Goal: Information Seeking & Learning: Learn about a topic

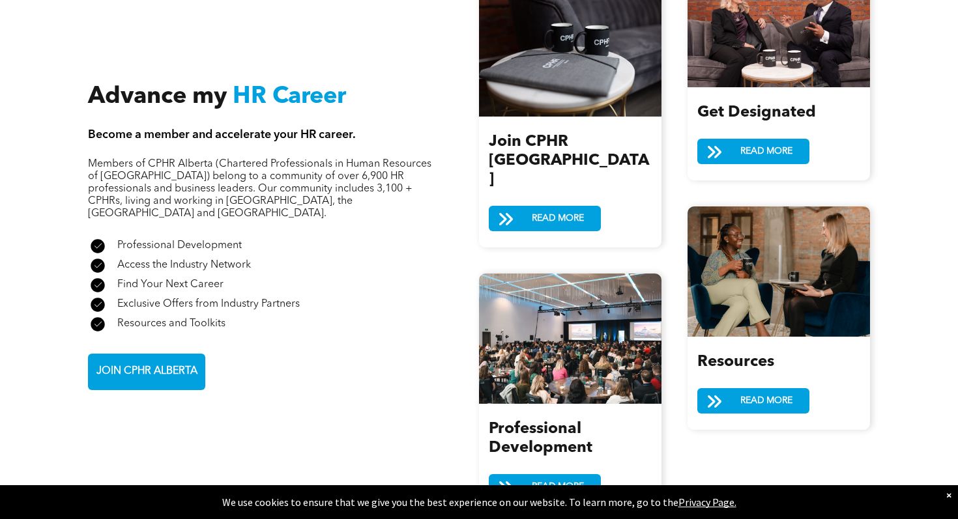
scroll to position [1455, 0]
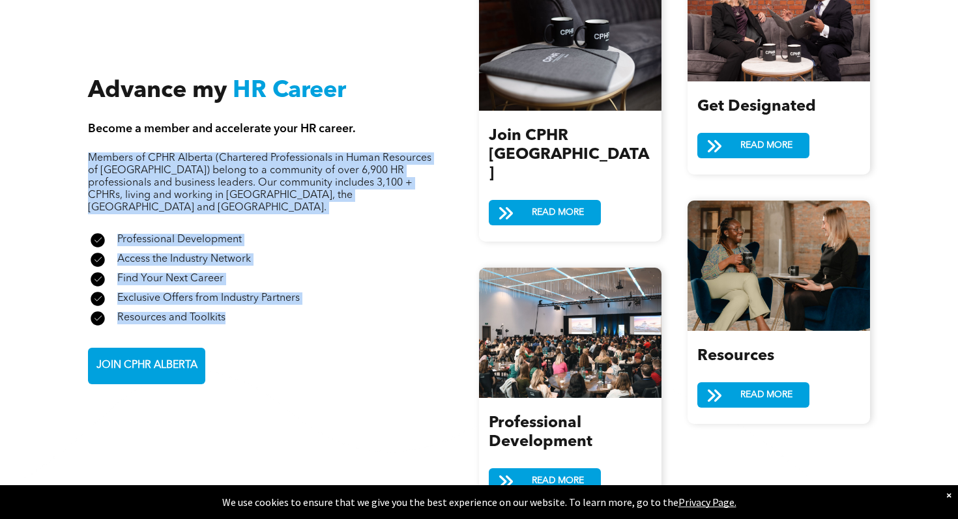
drag, startPoint x: 78, startPoint y: 127, endPoint x: 365, endPoint y: 279, distance: 325.5
click at [365, 279] on div "Advance my HR Career Become a member and accelerate your HR career. Members of …" at bounding box center [479, 231] width 958 height 693
click at [365, 309] on div "A check mark in a black circle on a white background. Resources and Toolkits" at bounding box center [260, 319] width 344 height 20
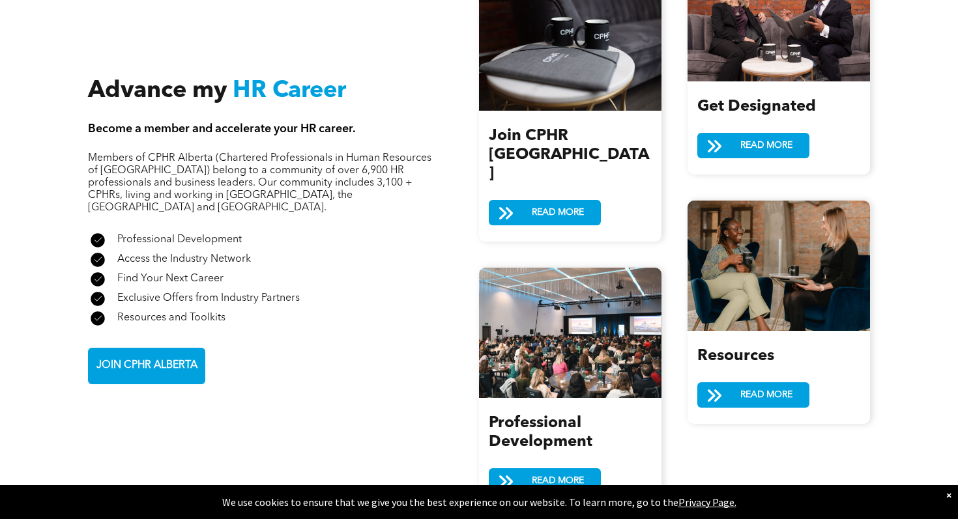
scroll to position [1414, 0]
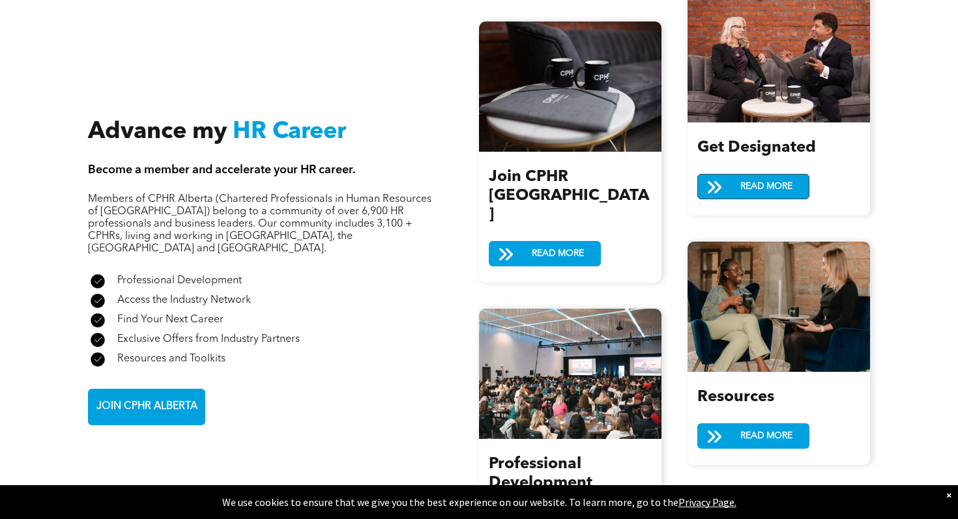
click at [778, 178] on span "READ MORE" at bounding box center [765, 187] width 61 height 24
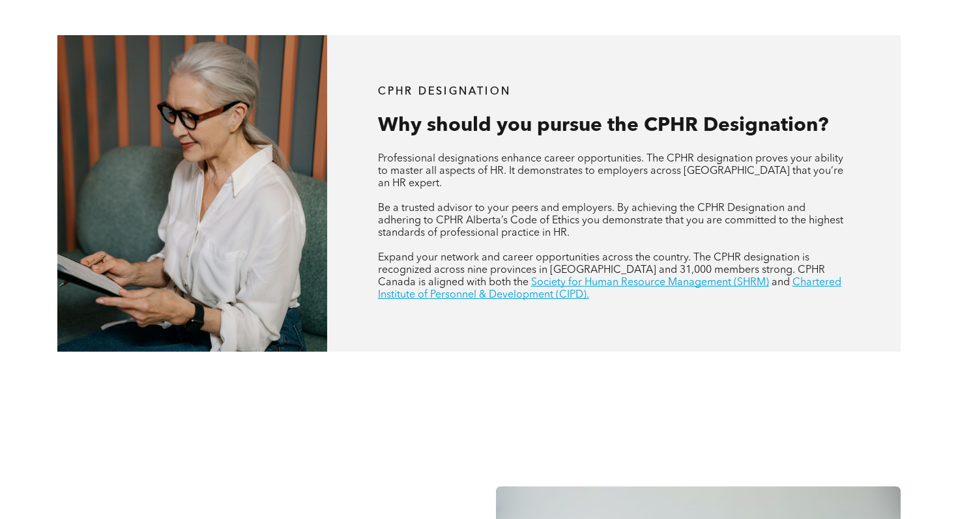
scroll to position [469, 0]
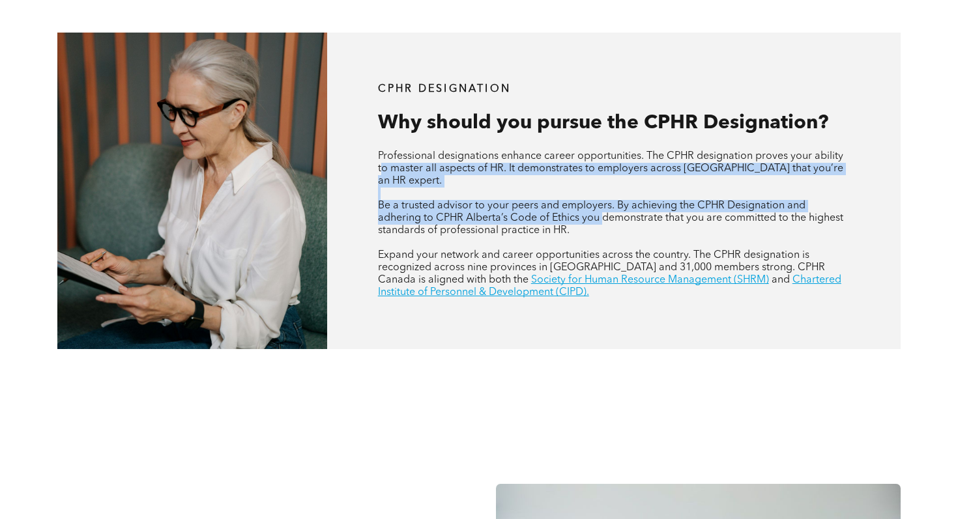
drag, startPoint x: 382, startPoint y: 154, endPoint x: 602, endPoint y: 196, distance: 223.6
click at [602, 196] on div "Professional designations enhance career opportunities. The CPHR designation pr…" at bounding box center [614, 224] width 472 height 149
click at [602, 201] on span "Be a trusted advisor to your peers and employers. By achieving the CPHR Designa…" at bounding box center [610, 218] width 465 height 35
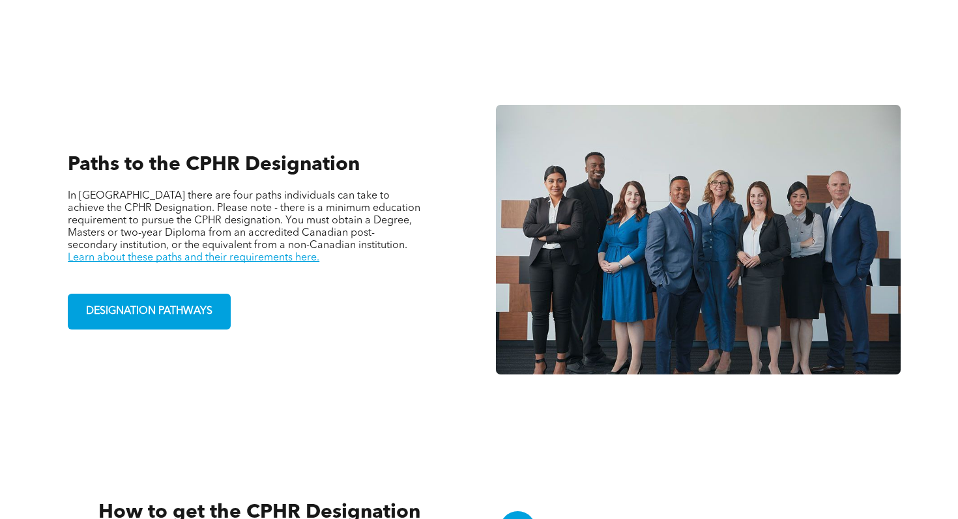
scroll to position [880, 0]
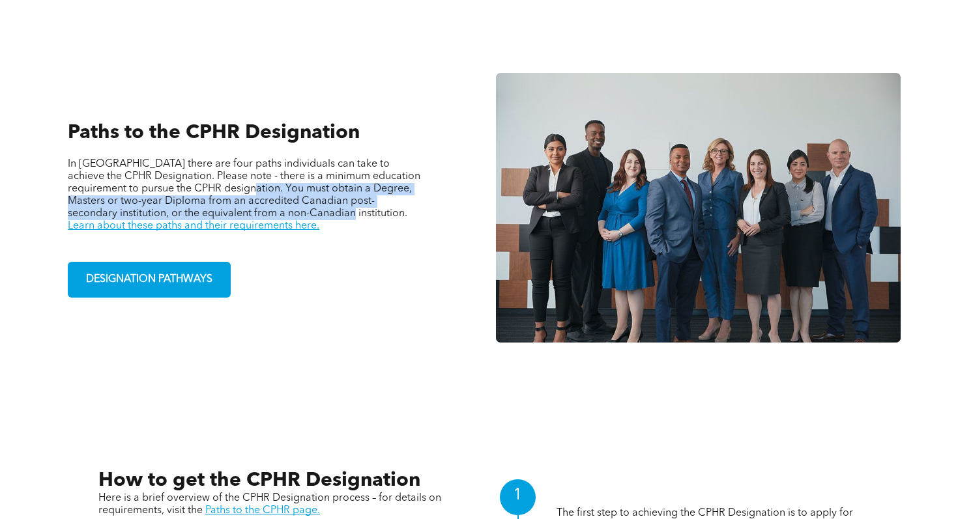
drag, startPoint x: 229, startPoint y: 158, endPoint x: 276, endPoint y: 185, distance: 54.5
click at [276, 185] on span "In Alberta there are four paths individuals can take to achieve the CPHR Design…" at bounding box center [244, 189] width 352 height 60
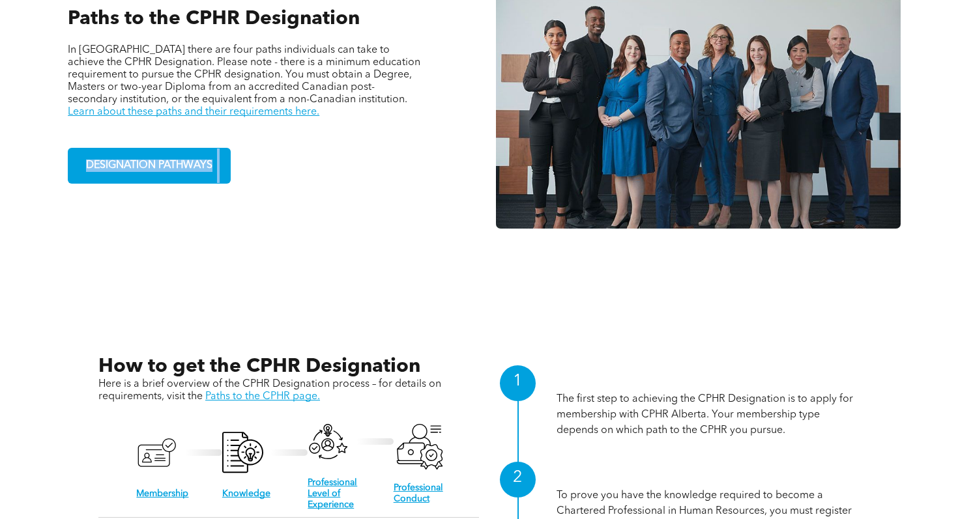
scroll to position [993, 0]
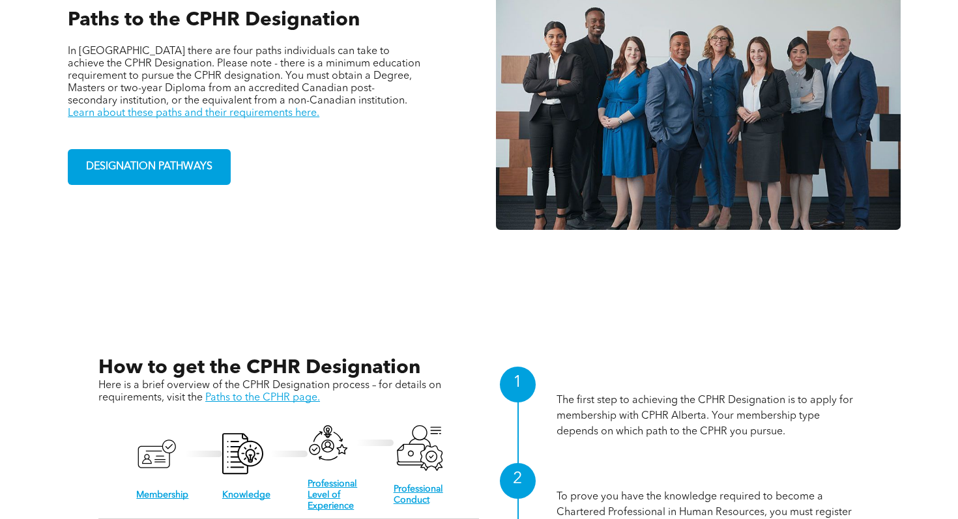
click at [276, 147] on div "Paths to the CPHR Designation In Alberta there are four paths individuals can t…" at bounding box center [259, 95] width 405 height 348
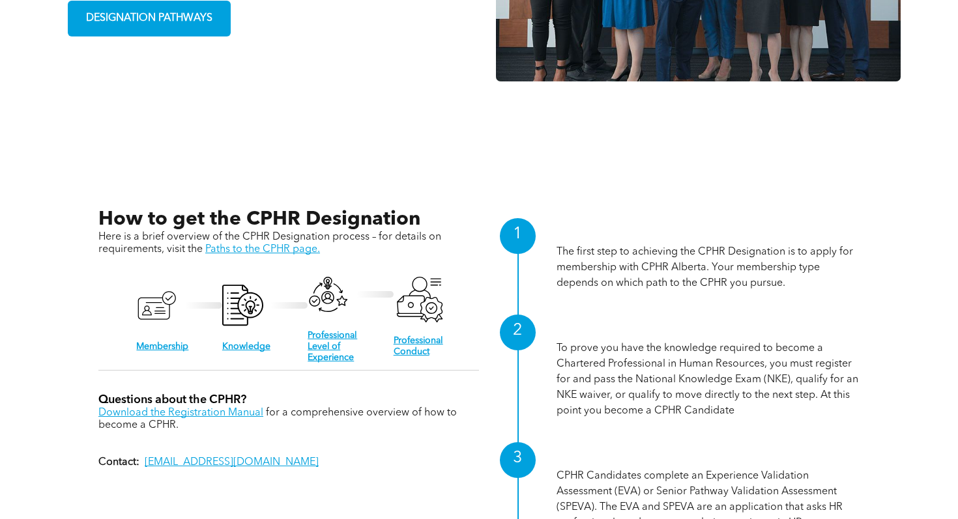
scroll to position [868, 0]
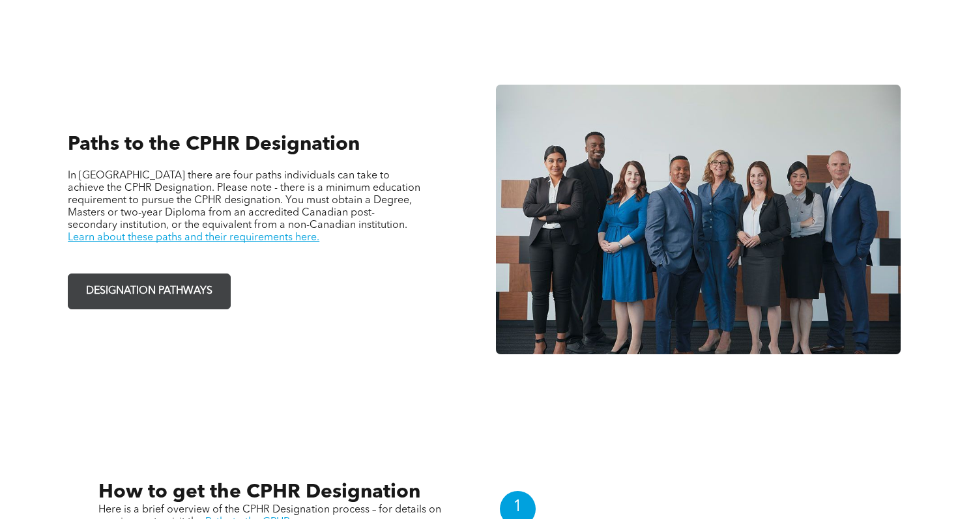
click at [172, 274] on link "DESIGNATION PATHWAYS" at bounding box center [149, 292] width 163 height 36
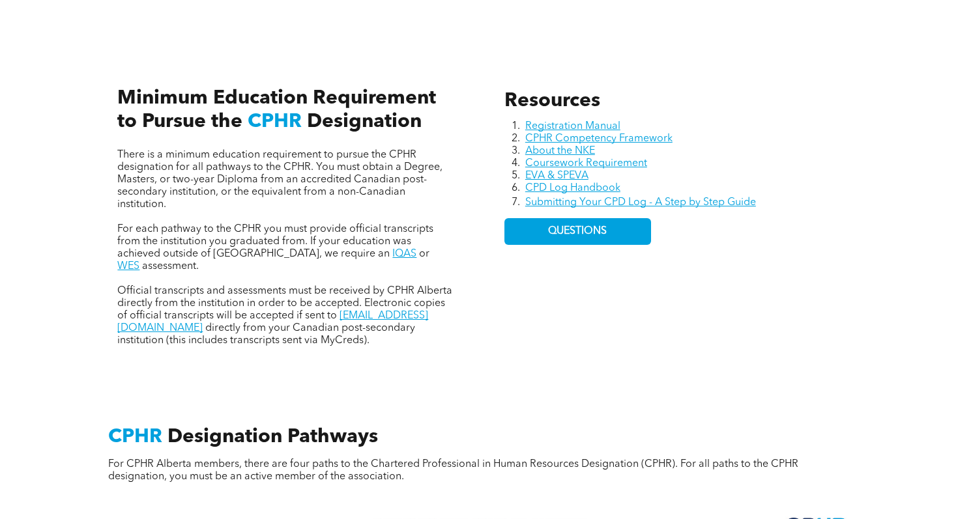
scroll to position [547, 0]
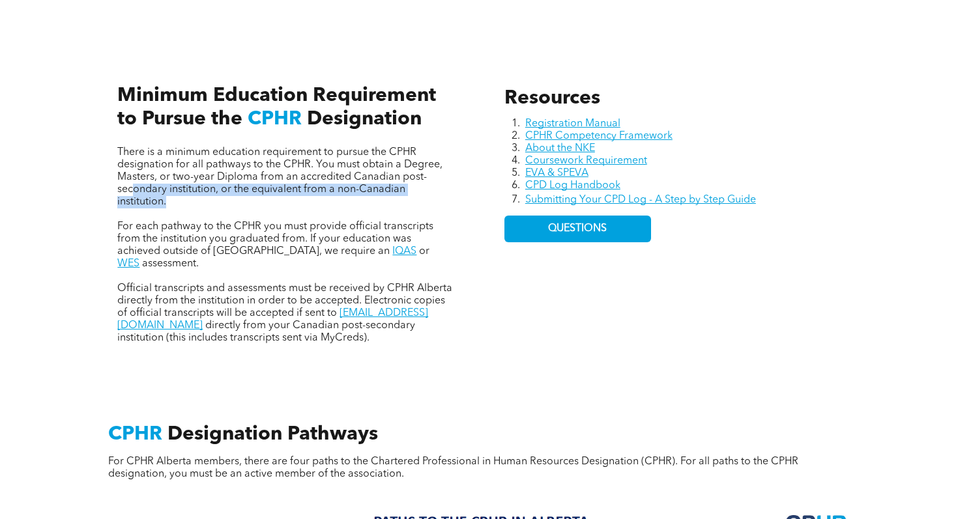
drag, startPoint x: 131, startPoint y: 173, endPoint x: 255, endPoint y: 193, distance: 125.4
click at [255, 193] on p "There is a minimum education requirement to pursue the CPHR designation for all…" at bounding box center [285, 178] width 336 height 62
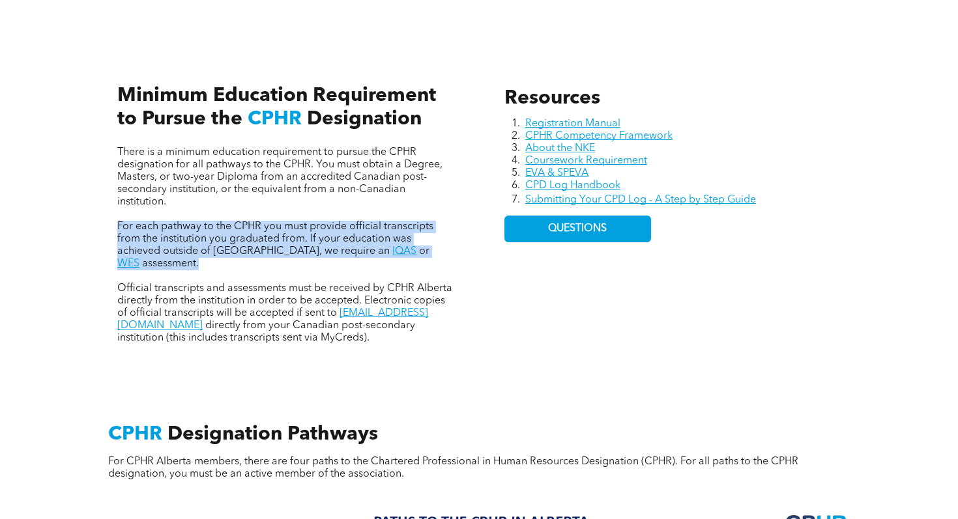
drag, startPoint x: 118, startPoint y: 212, endPoint x: 441, endPoint y: 247, distance: 325.0
click at [441, 247] on div "There is a minimum education requirement to pursue the CPHR designation for all…" at bounding box center [285, 246] width 336 height 198
click at [441, 270] on p at bounding box center [285, 276] width 336 height 12
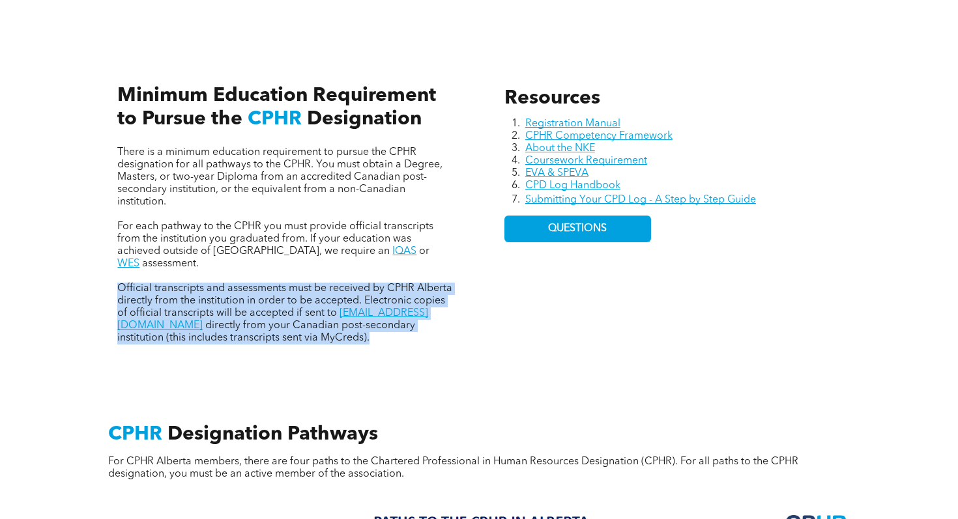
drag, startPoint x: 102, startPoint y: 261, endPoint x: 257, endPoint y: 316, distance: 163.8
click at [257, 316] on div "Resources Registration Manual CPHR Competency Framework About the NKE Coursewor…" at bounding box center [479, 201] width 782 height 347
click at [257, 316] on p "Official transcripts and assessments must be received by CPHR Alberta directly …" at bounding box center [285, 314] width 336 height 62
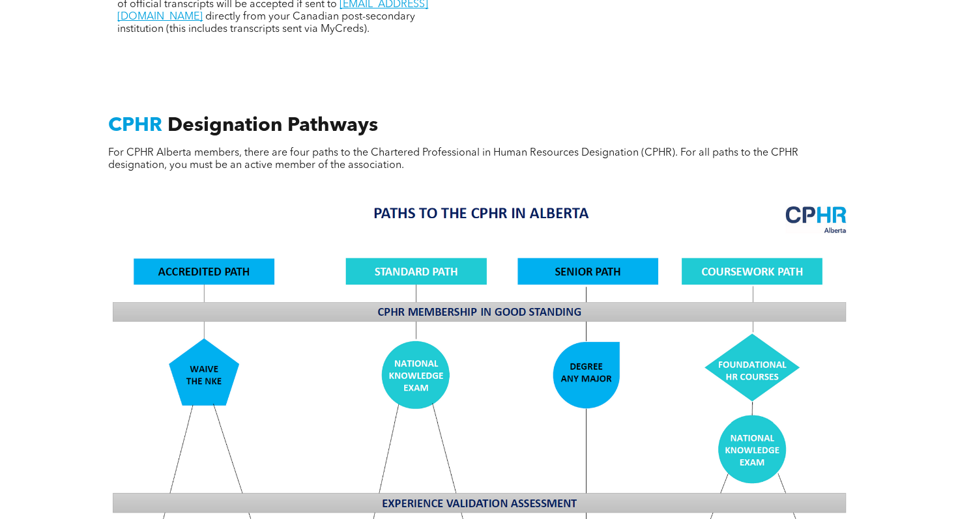
scroll to position [861, 0]
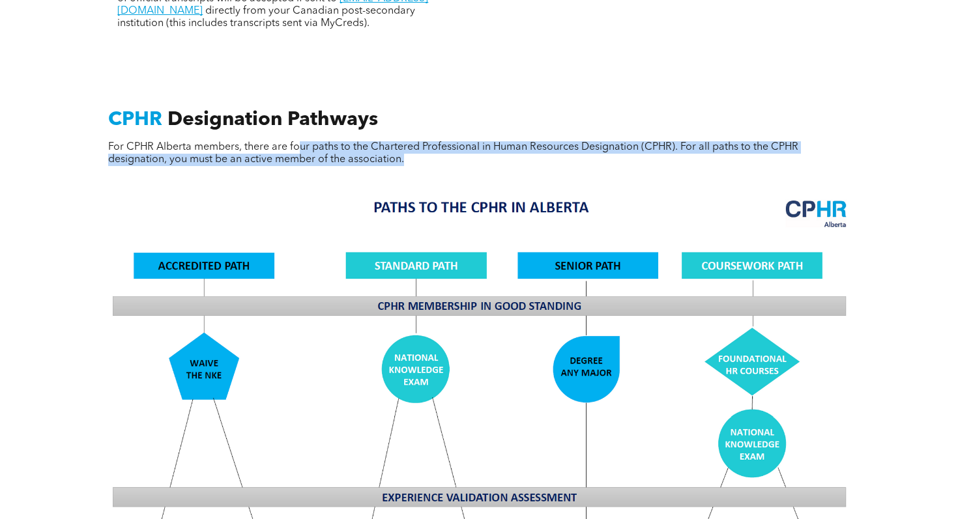
drag, startPoint x: 300, startPoint y: 117, endPoint x: 629, endPoint y: 137, distance: 329.6
click at [629, 141] on p "For CPHR Alberta members, there are four paths to the Chartered Professional in…" at bounding box center [478, 153] width 741 height 25
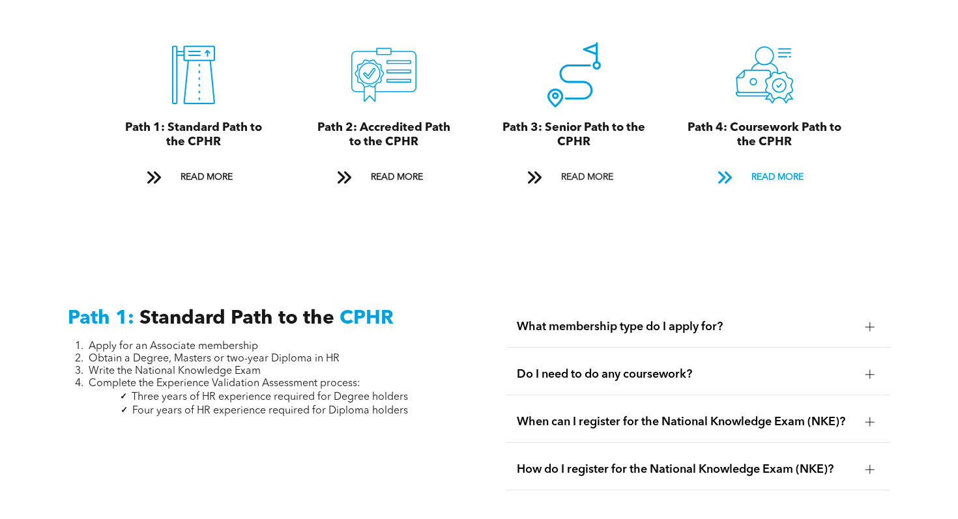
scroll to position [1510, 0]
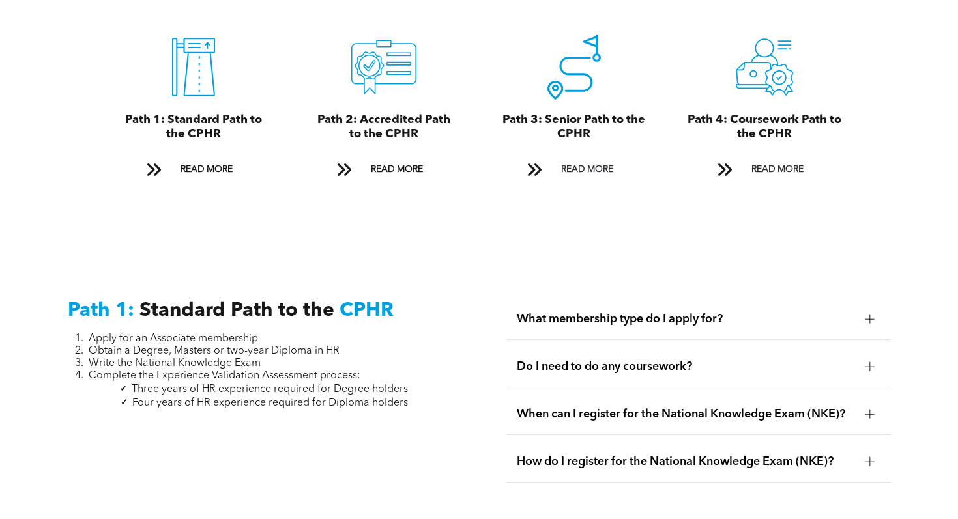
click at [857, 299] on div "What membership type do I apply for?" at bounding box center [698, 319] width 384 height 41
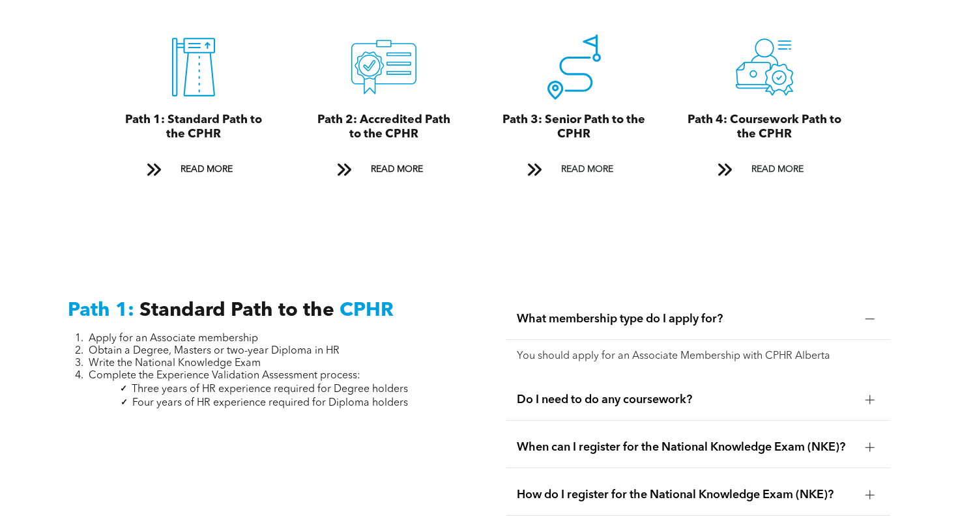
click at [857, 299] on div "What membership type do I apply for?" at bounding box center [698, 319] width 384 height 41
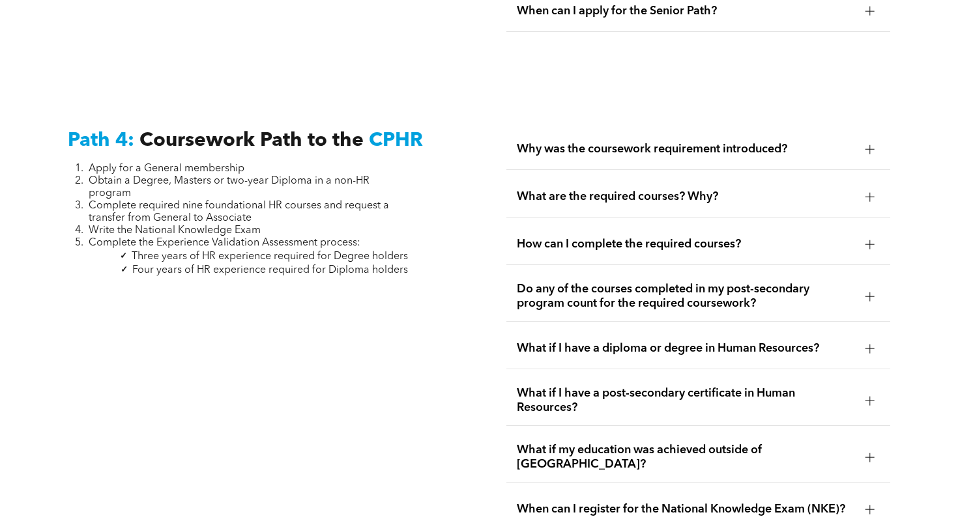
scroll to position [3813, 0]
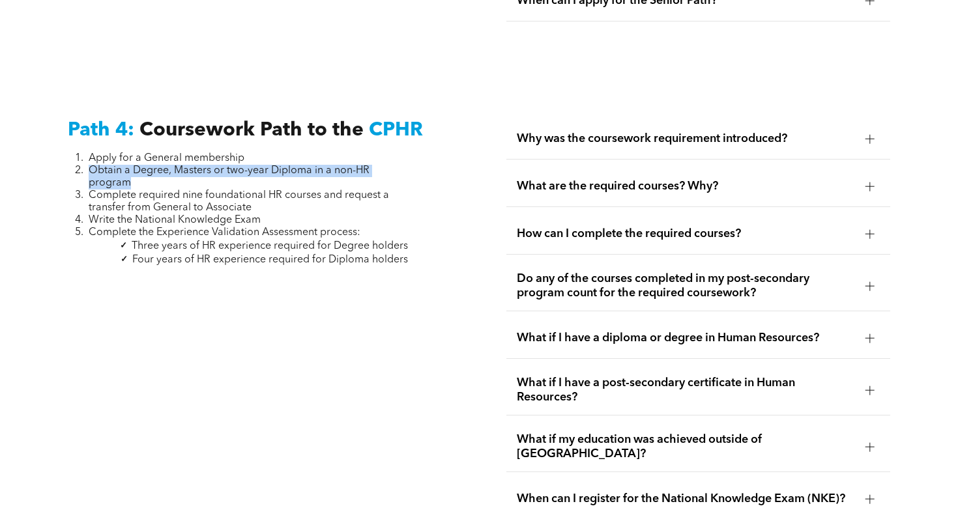
drag, startPoint x: 90, startPoint y: 137, endPoint x: 142, endPoint y: 158, distance: 56.1
click at [142, 165] on li "Obtain a Degree, Masters or two-year Diploma in a non-HR program" at bounding box center [248, 177] width 319 height 25
click at [113, 190] on span "Complete required nine foundational HR courses and request a transfer from Gene…" at bounding box center [239, 201] width 300 height 23
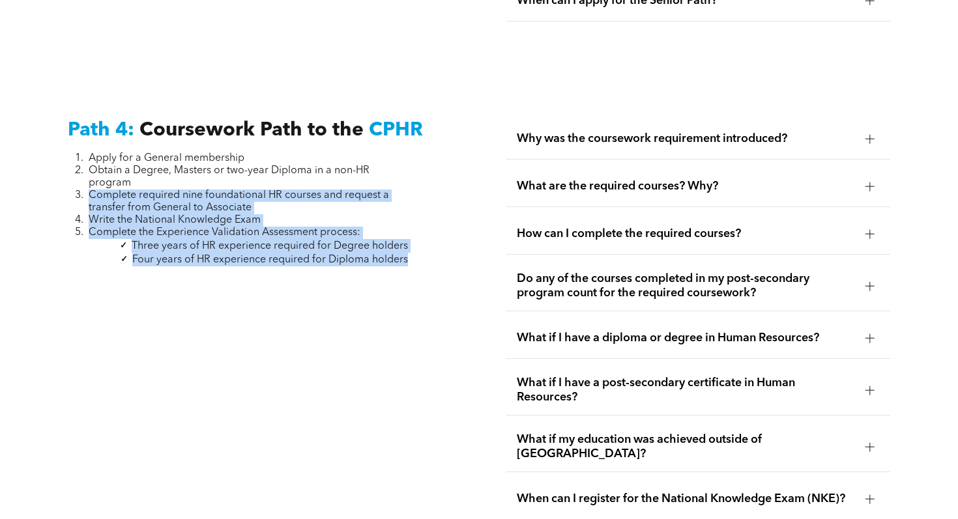
drag, startPoint x: 89, startPoint y: 163, endPoint x: 411, endPoint y: 225, distance: 328.5
click at [411, 225] on div "Path 4: Coursework Path to the CPHR Apply for a General membership Obtain a Deg…" at bounding box center [259, 319] width 405 height 422
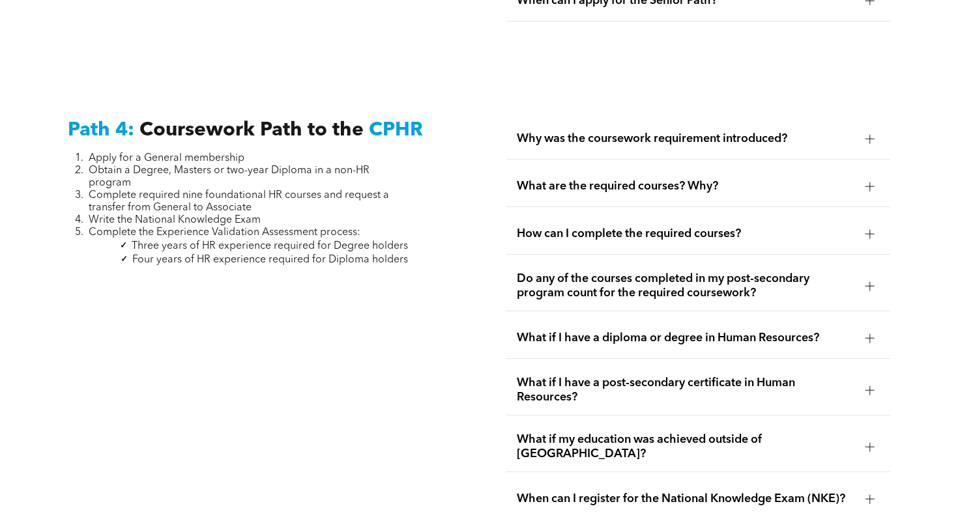
click at [864, 129] on div at bounding box center [870, 139] width 20 height 20
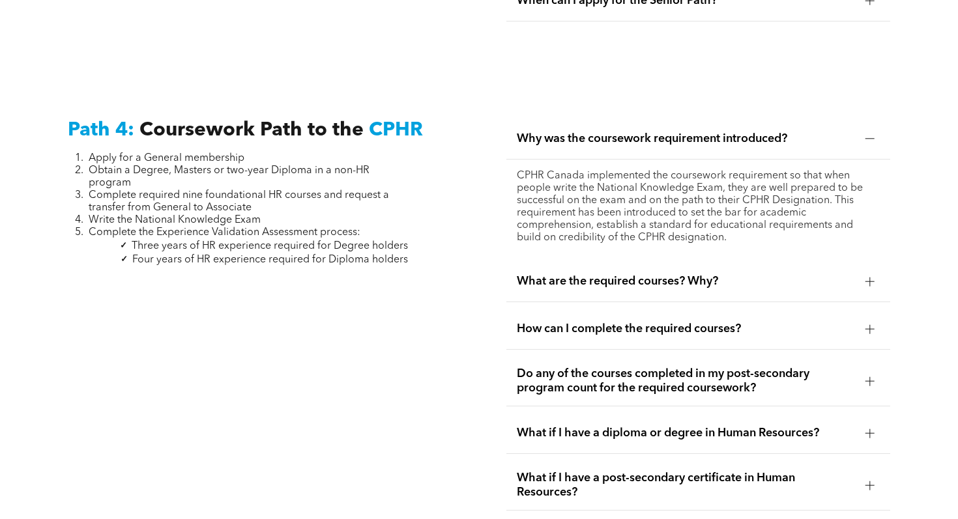
click at [864, 129] on div at bounding box center [870, 139] width 20 height 20
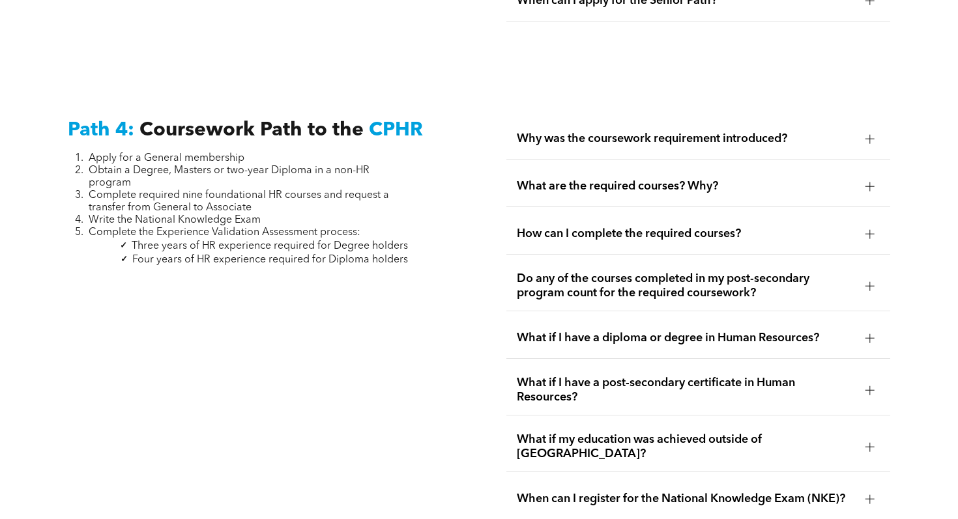
click at [857, 134] on ul "Why was the coursework requirement introduced? CPHR Canada implemented the cour…" at bounding box center [698, 319] width 384 height 401
click at [857, 166] on div "What are the required courses? Why?" at bounding box center [698, 186] width 384 height 41
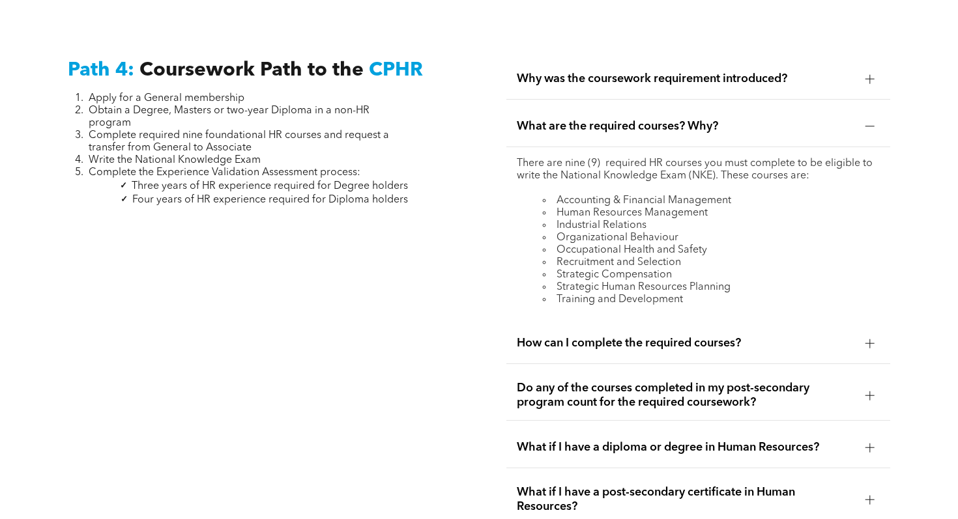
scroll to position [3876, 0]
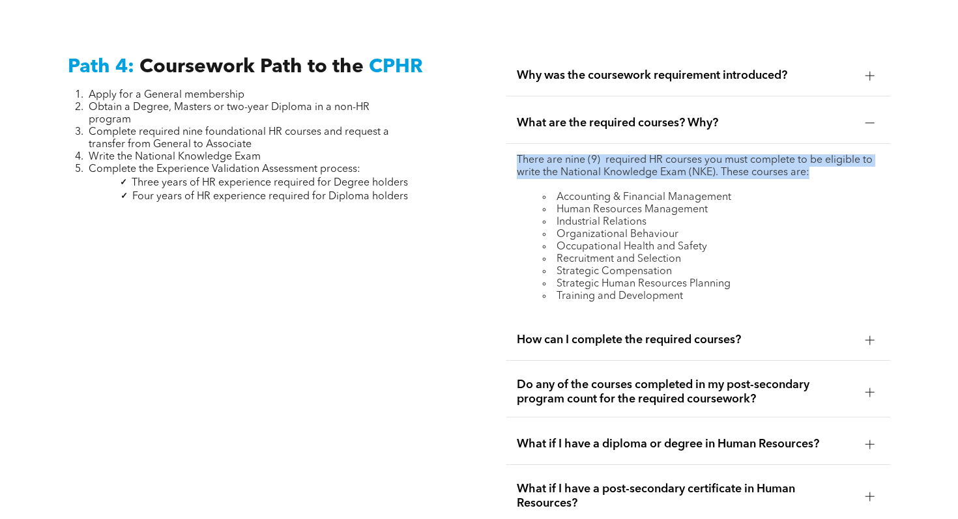
drag, startPoint x: 506, startPoint y: 128, endPoint x: 844, endPoint y: 136, distance: 338.2
click at [844, 136] on div "Why was the coursework requirement introduced? CPHR Canada implemented the cour…" at bounding box center [698, 341] width 405 height 592
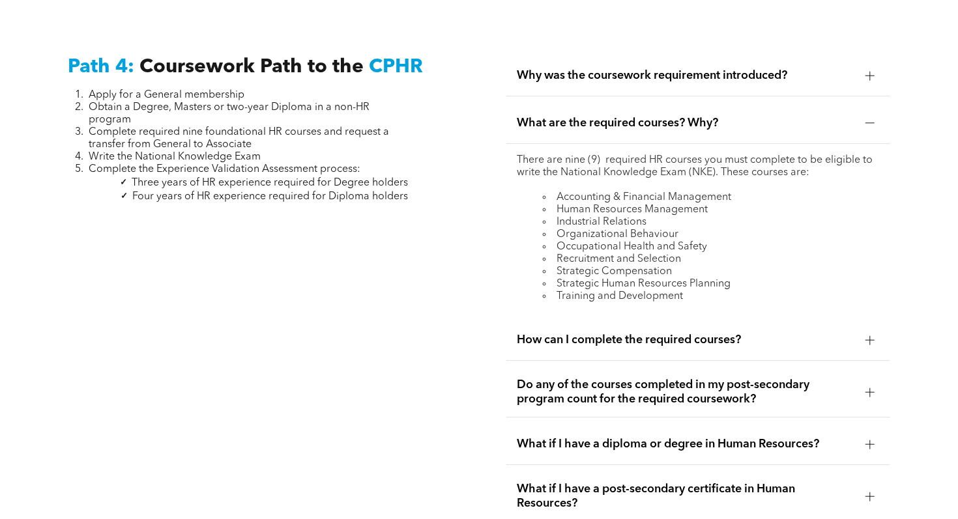
click at [528, 192] on ul "Accounting & Financial Management Human Resources Management Industrial Relatio…" at bounding box center [698, 247] width 363 height 111
drag, startPoint x: 558, startPoint y: 167, endPoint x: 790, endPoint y: 167, distance: 232.6
click at [790, 192] on li "Accounting & Financial Management" at bounding box center [711, 198] width 337 height 12
drag, startPoint x: 556, startPoint y: 182, endPoint x: 713, endPoint y: 182, distance: 157.0
click at [713, 204] on li "Human Resources Management" at bounding box center [711, 210] width 337 height 12
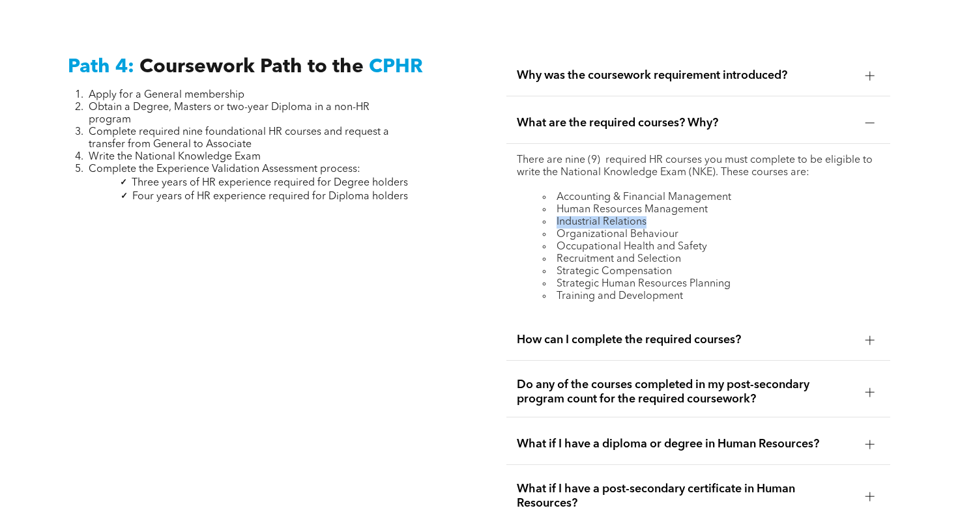
drag, startPoint x: 556, startPoint y: 192, endPoint x: 664, endPoint y: 191, distance: 107.5
click at [664, 216] on li "Industrial Relations" at bounding box center [711, 222] width 337 height 12
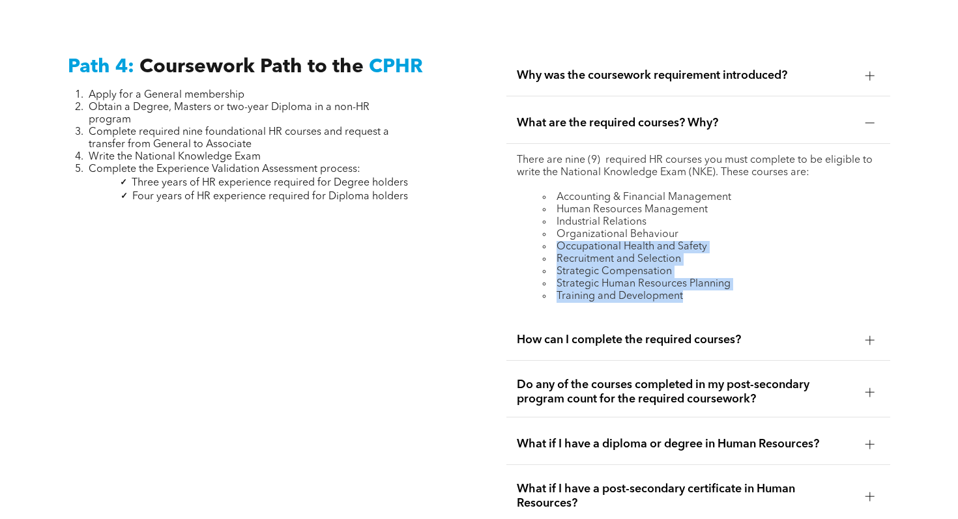
drag, startPoint x: 553, startPoint y: 216, endPoint x: 745, endPoint y: 264, distance: 198.3
click at [745, 264] on ul "Accounting & Financial Management Human Resources Management Industrial Relatio…" at bounding box center [698, 247] width 363 height 111
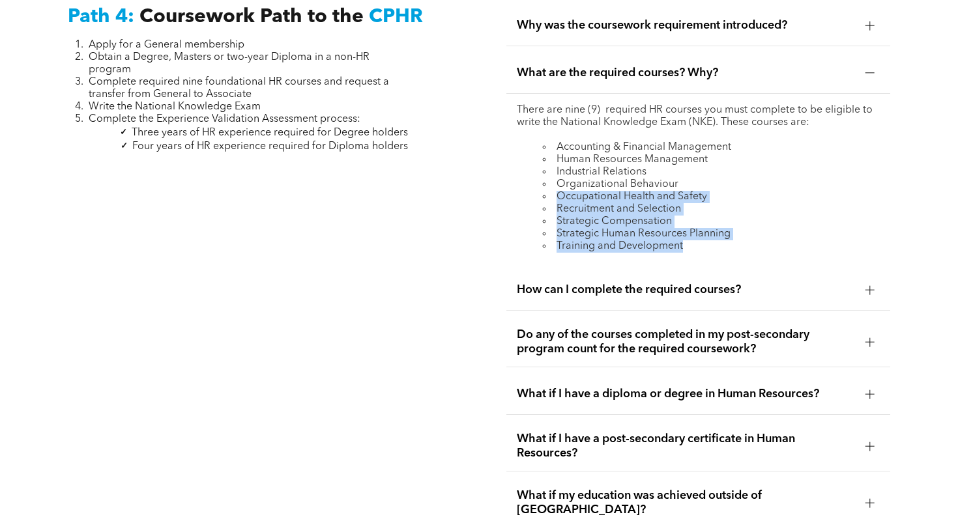
scroll to position [3934, 0]
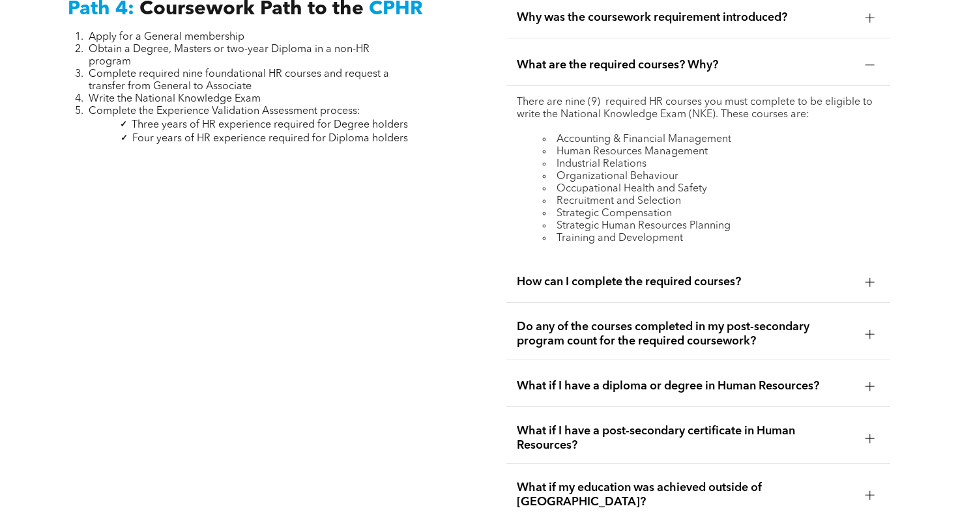
click at [769, 275] on span "How can I complete the required courses?" at bounding box center [686, 282] width 338 height 14
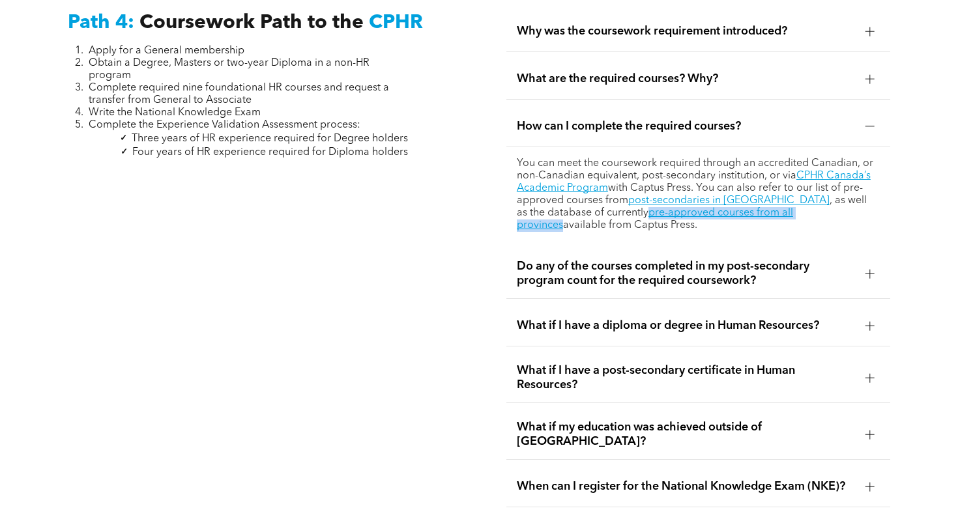
scroll to position [3928, 0]
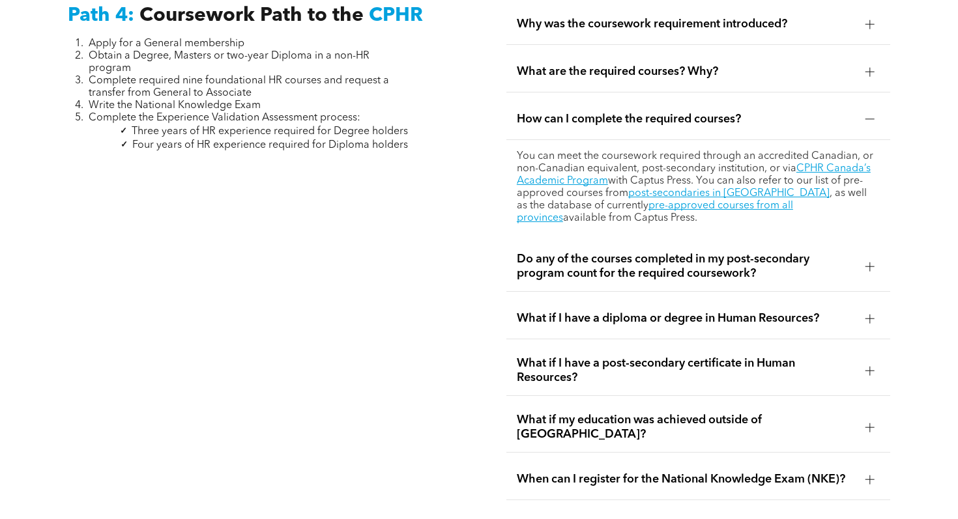
click at [519, 188] on p "You can meet the coursework required through an accredited Canadian, or non-Can…" at bounding box center [698, 187] width 363 height 74
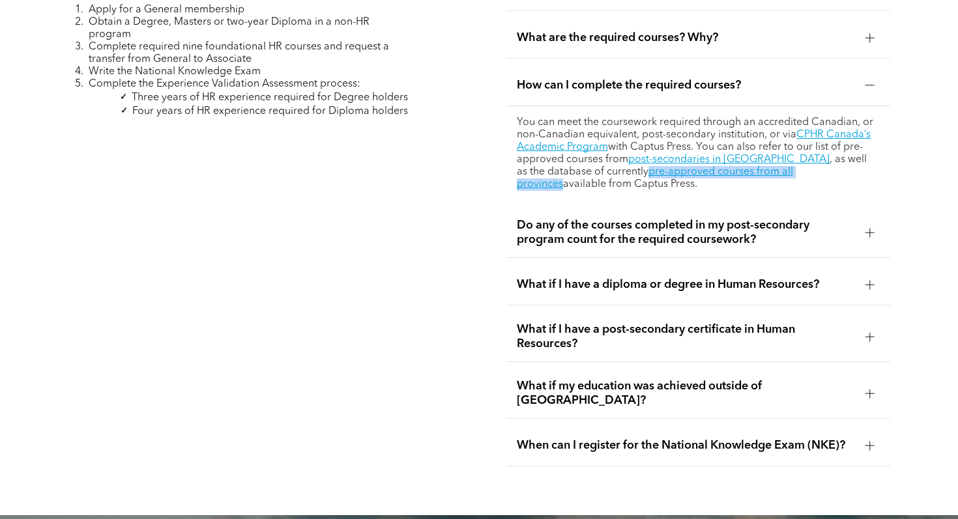
scroll to position [3962, 0]
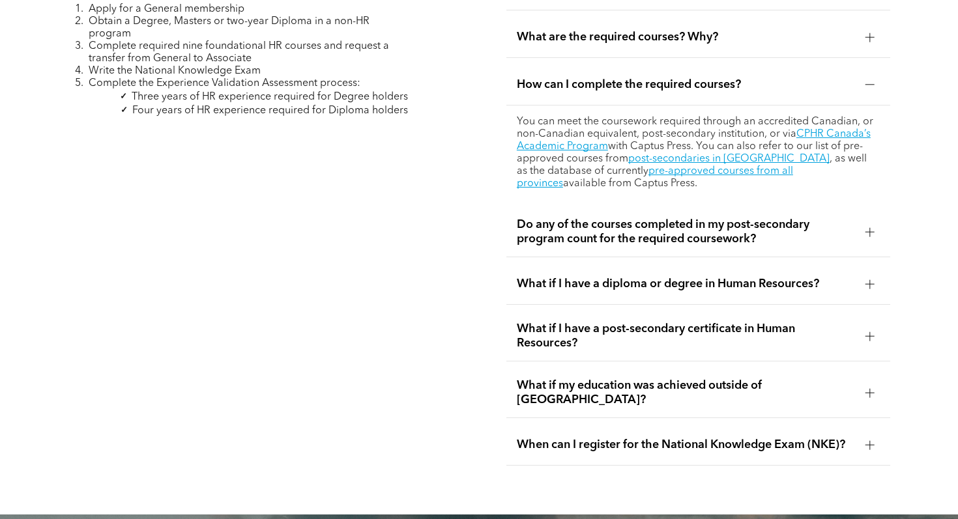
click at [708, 218] on span "Do any of the courses completed in my post-secondary program count for the requ…" at bounding box center [686, 232] width 338 height 29
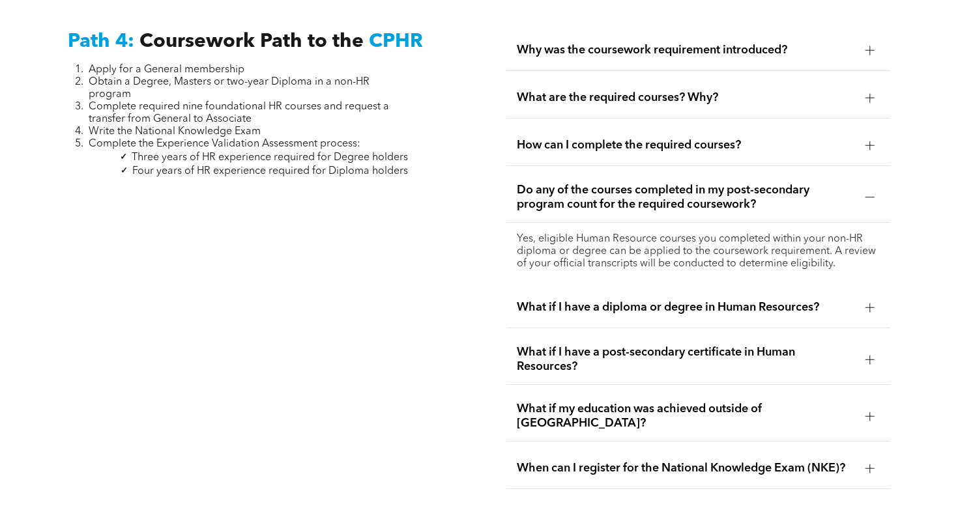
scroll to position [3903, 0]
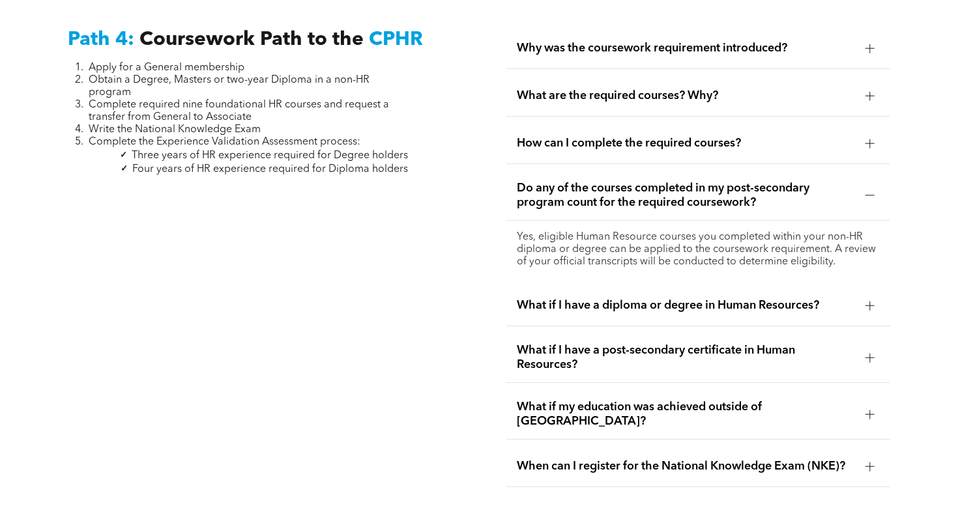
click at [665, 298] on span "What if I have a diploma or degree in Human Resources?" at bounding box center [686, 305] width 338 height 14
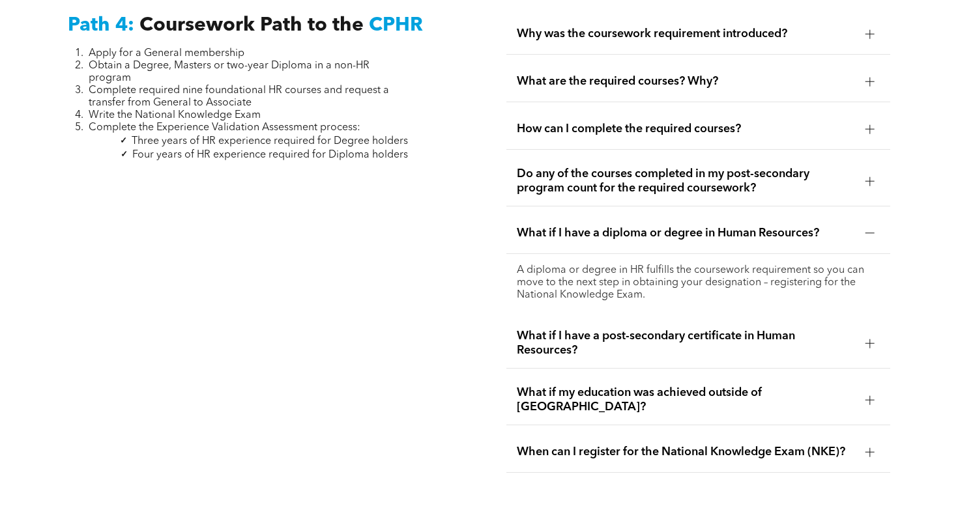
scroll to position [3921, 0]
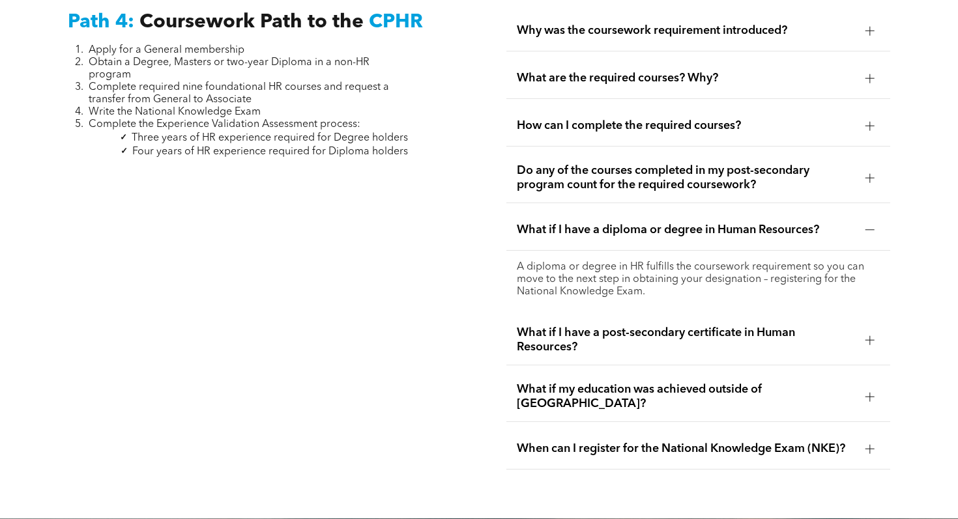
click at [654, 326] on span "What if I have a post-secondary certificate in Human Resources?" at bounding box center [686, 340] width 338 height 29
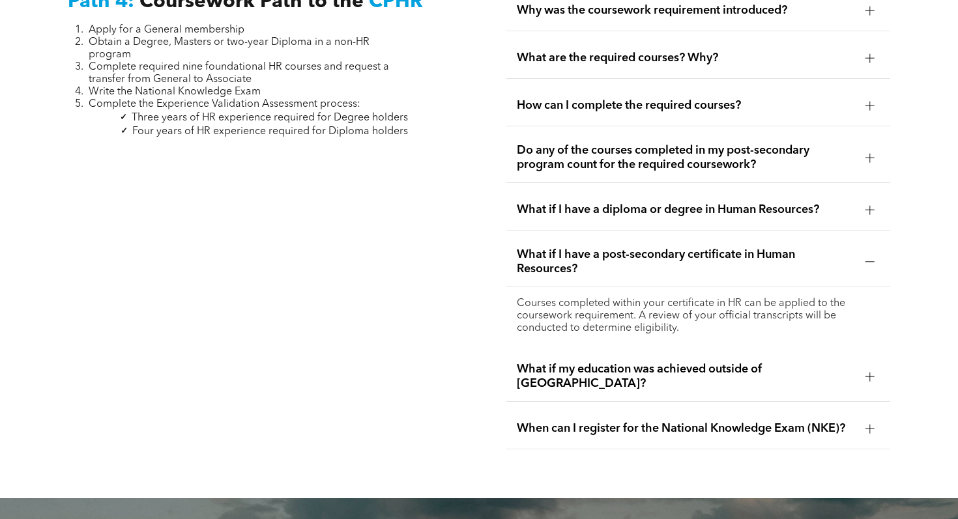
scroll to position [3943, 0]
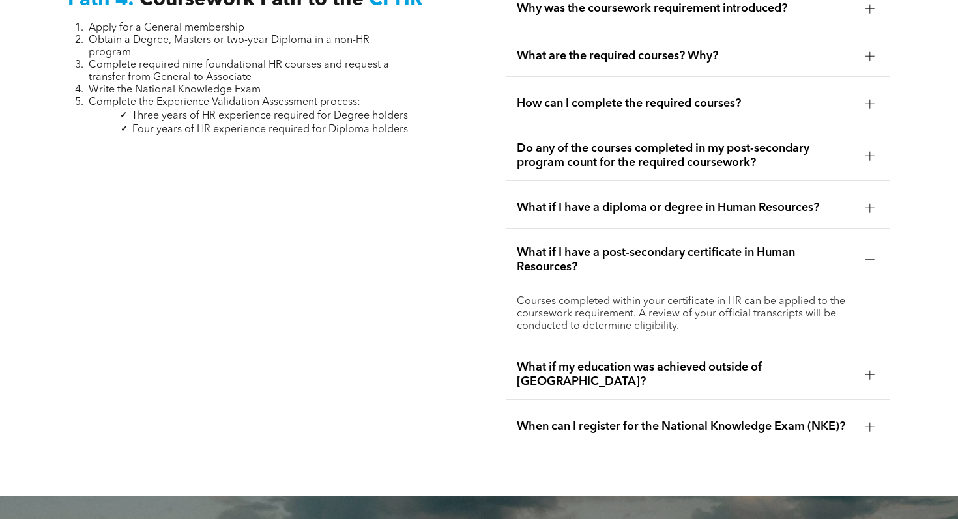
click at [636, 246] on span "What if I have a post-secondary certificate in Human Resources?" at bounding box center [686, 260] width 338 height 29
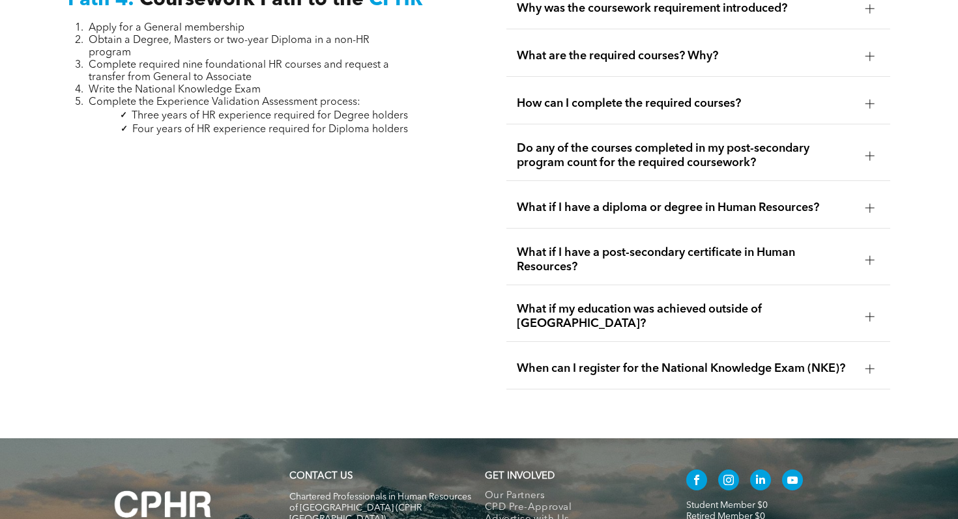
click at [619, 349] on div "When can I register for the National Knowledge Exam (NKE)?" at bounding box center [698, 369] width 384 height 41
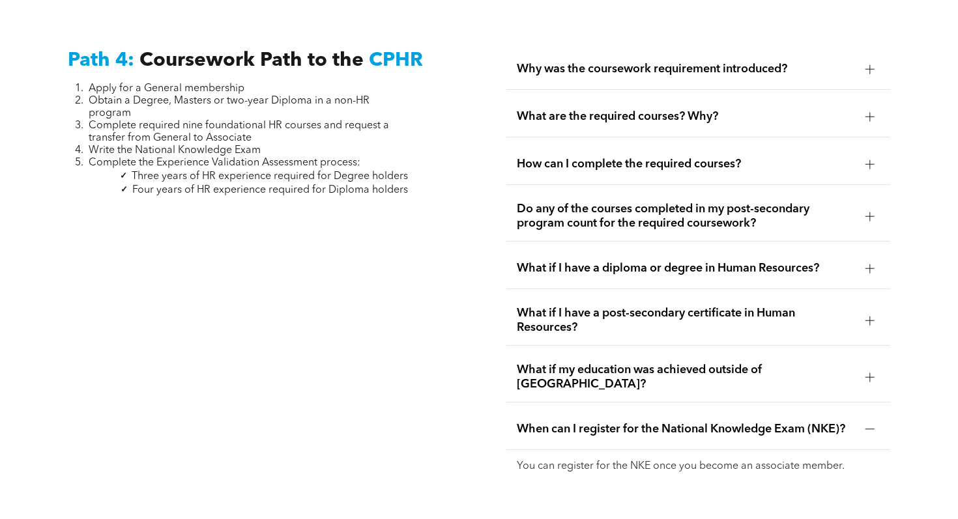
scroll to position [3847, 0]
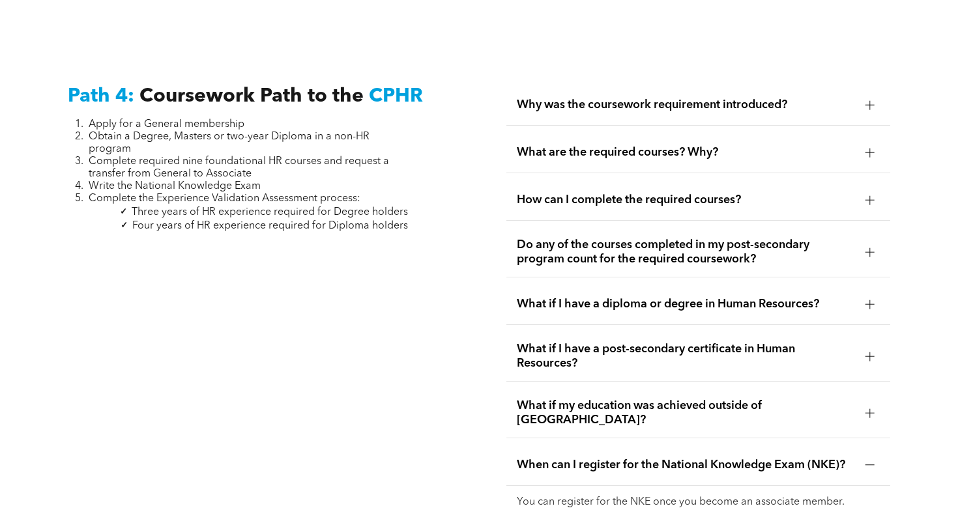
click at [813, 98] on span "Why was the coursework requirement introduced?" at bounding box center [686, 105] width 338 height 14
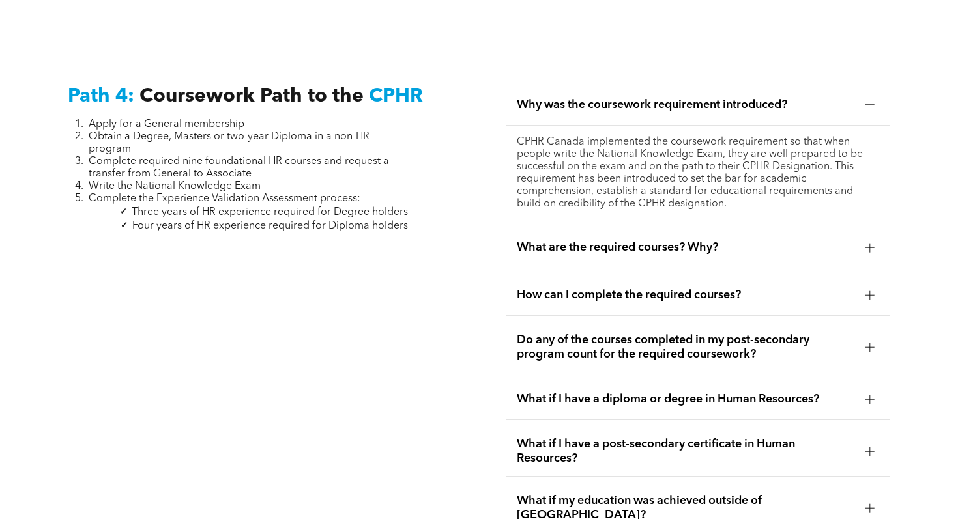
click at [780, 240] on span "What are the required courses? Why?" at bounding box center [686, 247] width 338 height 14
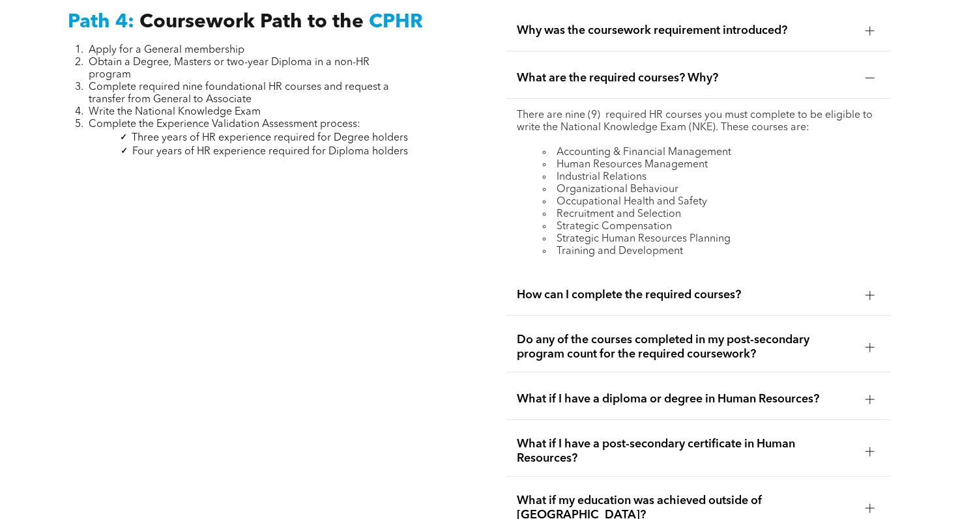
scroll to position [3922, 0]
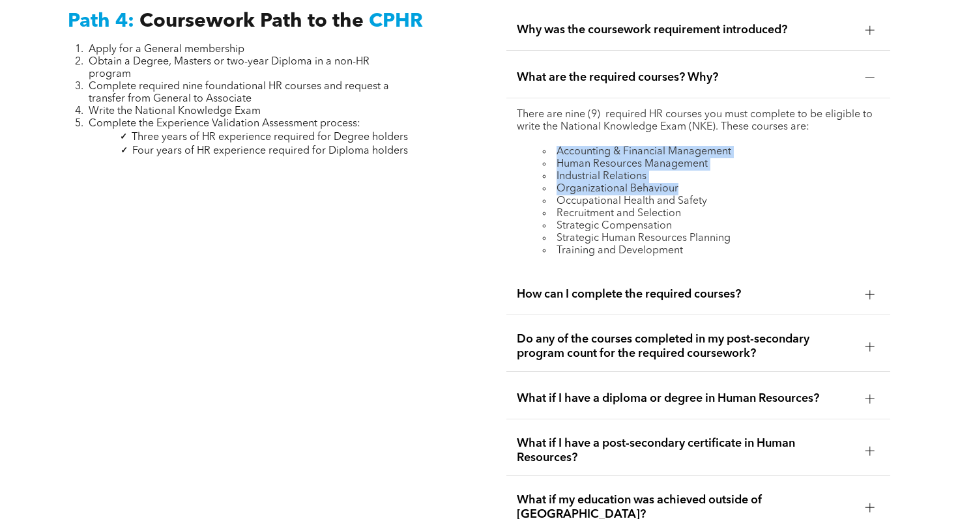
drag, startPoint x: 556, startPoint y: 119, endPoint x: 729, endPoint y: 160, distance: 177.9
click at [729, 160] on ul "Accounting & Financial Management Human Resources Management Industrial Relatio…" at bounding box center [698, 201] width 363 height 111
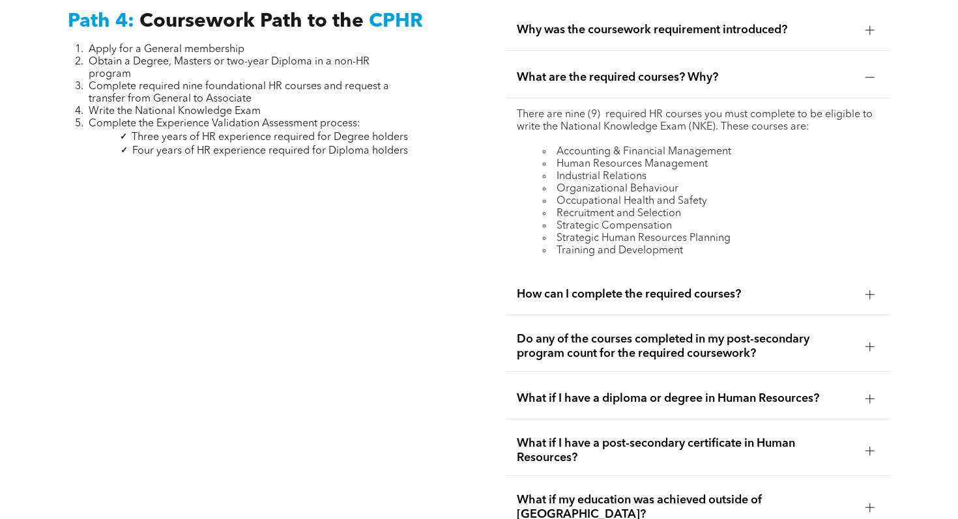
click at [574, 183] on li "Organizational Behaviour" at bounding box center [711, 189] width 337 height 12
drag, startPoint x: 554, startPoint y: 145, endPoint x: 715, endPoint y: 169, distance: 163.4
click at [715, 169] on ul "Accounting & Financial Management Human Resources Management Industrial Relatio…" at bounding box center [698, 201] width 363 height 111
click at [869, 73] on div at bounding box center [869, 77] width 1 height 9
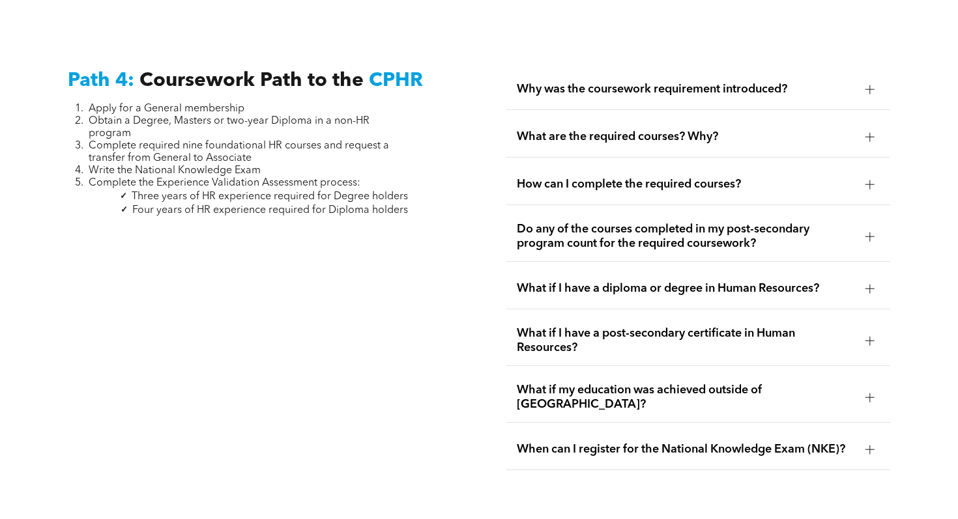
scroll to position [3849, 0]
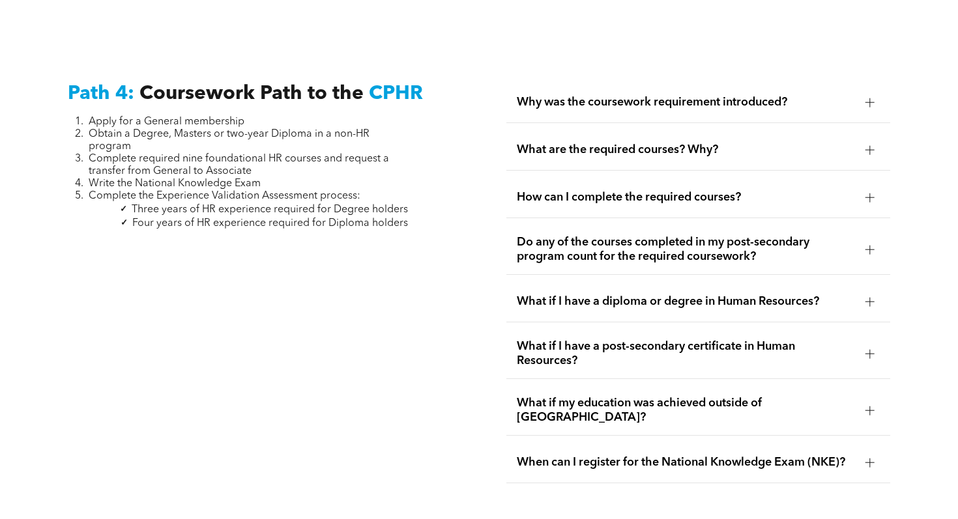
click at [691, 95] on span "Why was the coursework requirement introduced?" at bounding box center [686, 102] width 338 height 14
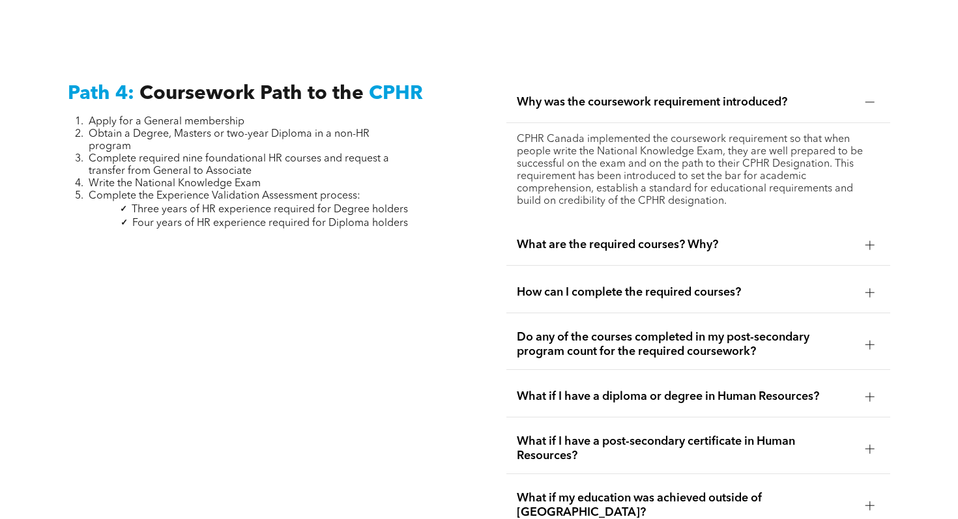
click at [691, 95] on span "Why was the coursework requirement introduced?" at bounding box center [686, 102] width 338 height 14
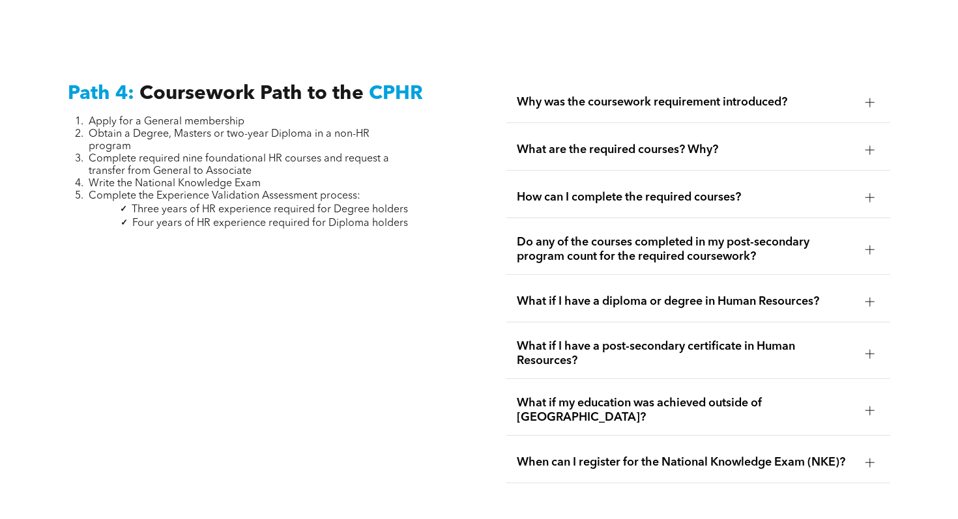
click at [649, 190] on span "How can I complete the required courses?" at bounding box center [686, 197] width 338 height 14
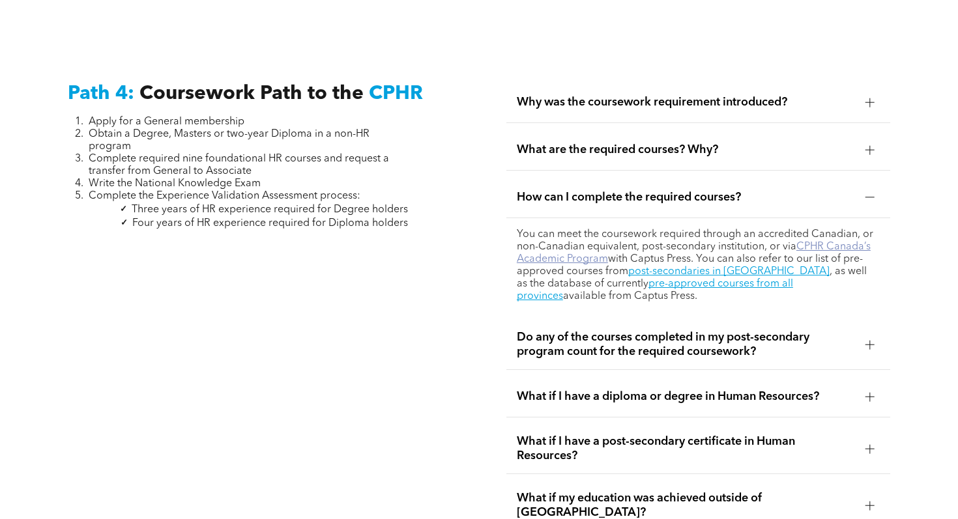
click at [568, 242] on link "CPHR Canada’s Academic Program" at bounding box center [694, 253] width 354 height 23
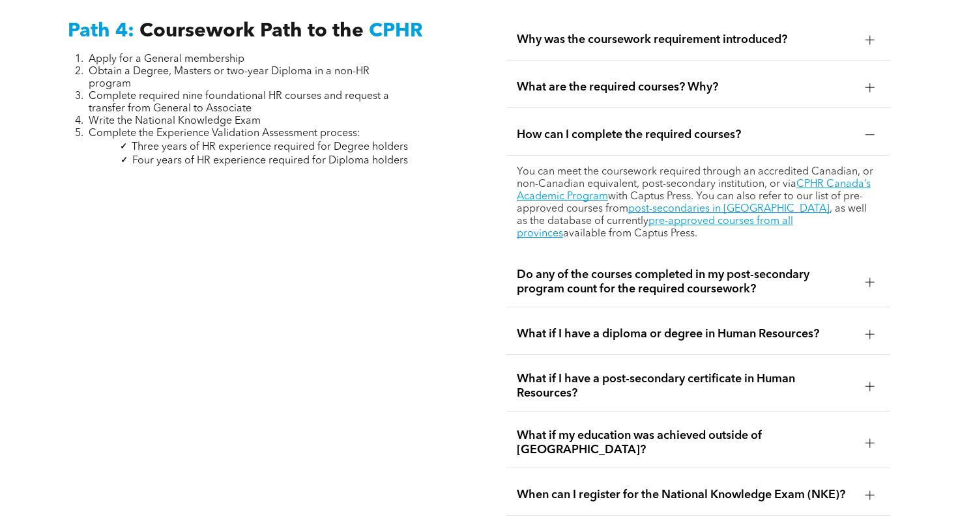
scroll to position [3924, 0]
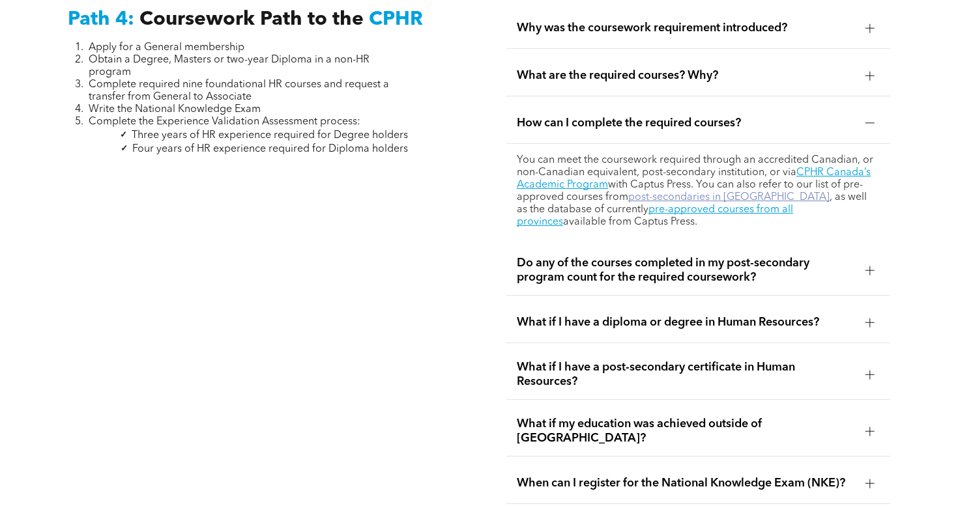
click at [689, 192] on link "post-secondaries in Alberta" at bounding box center [728, 197] width 201 height 10
